Goal: Use online tool/utility

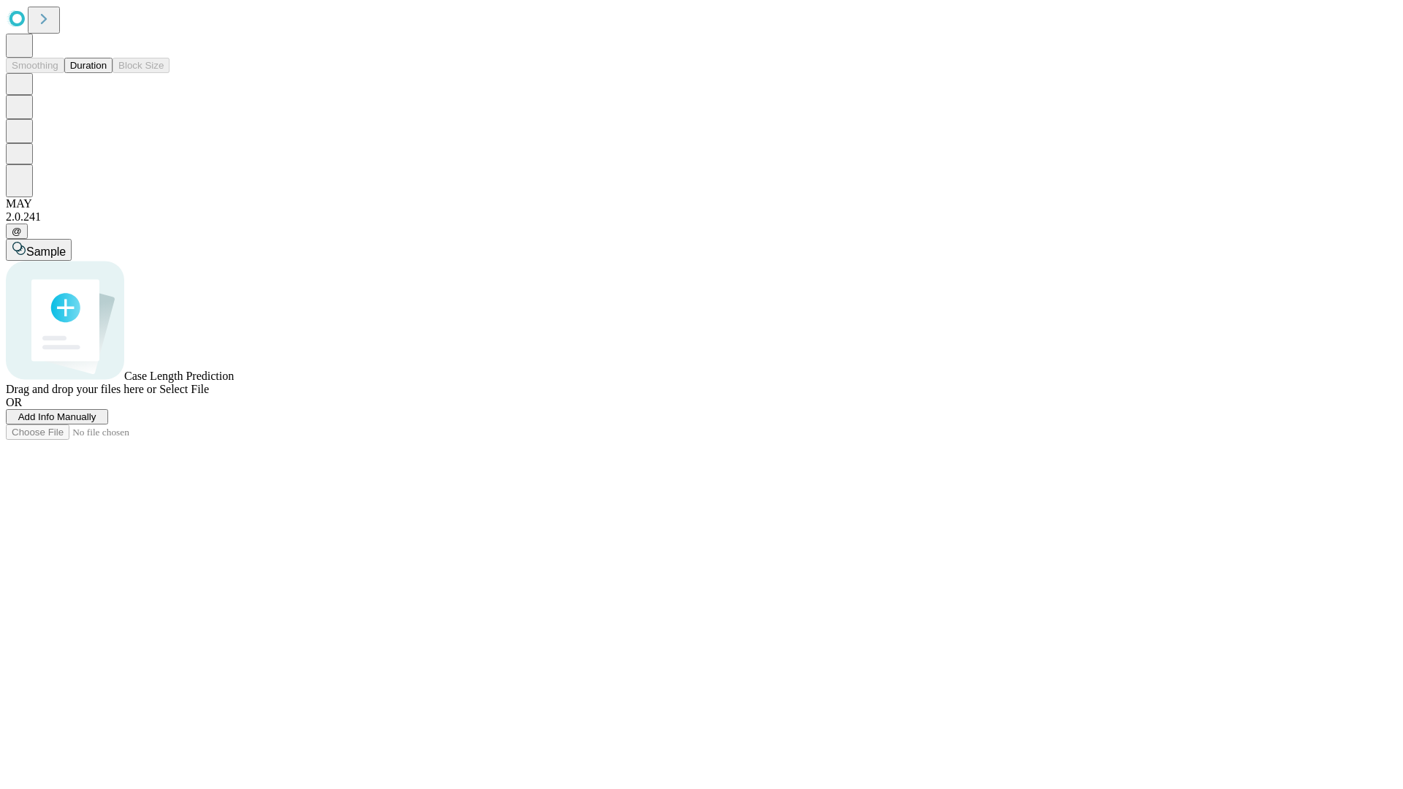
click at [107, 73] on button "Duration" at bounding box center [88, 65] width 48 height 15
click at [66, 246] on span "Sample" at bounding box center [45, 252] width 39 height 12
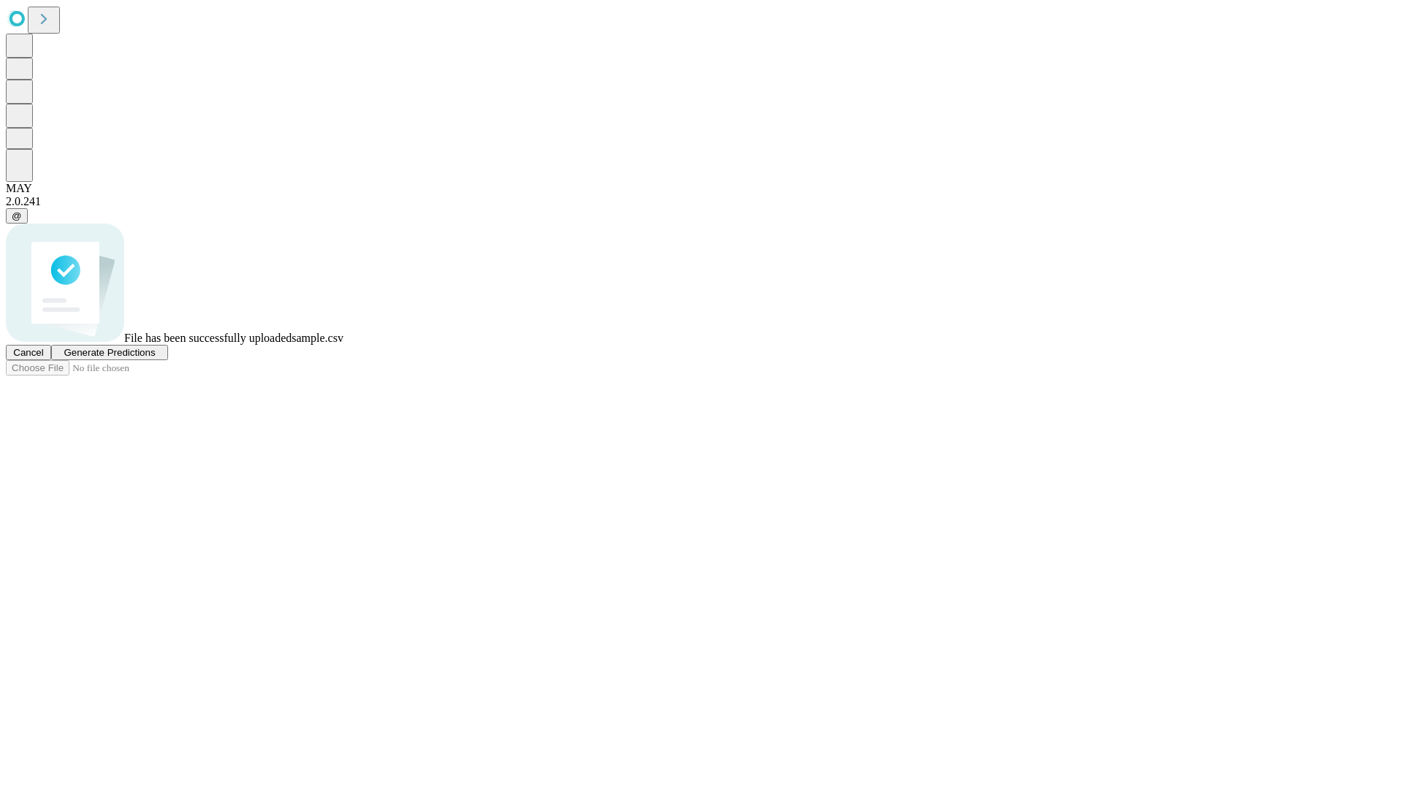
click at [155, 358] on span "Generate Predictions" at bounding box center [109, 352] width 91 height 11
